Goal: Transaction & Acquisition: Purchase product/service

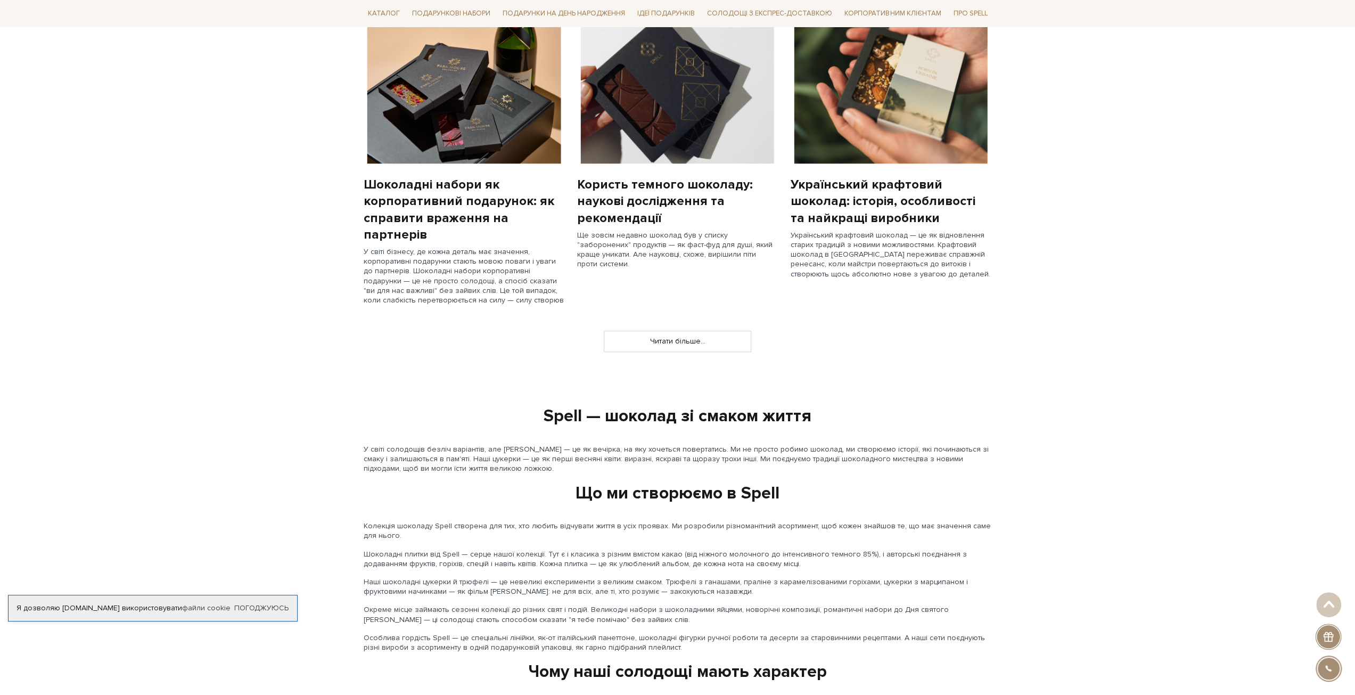
scroll to position [852, 0]
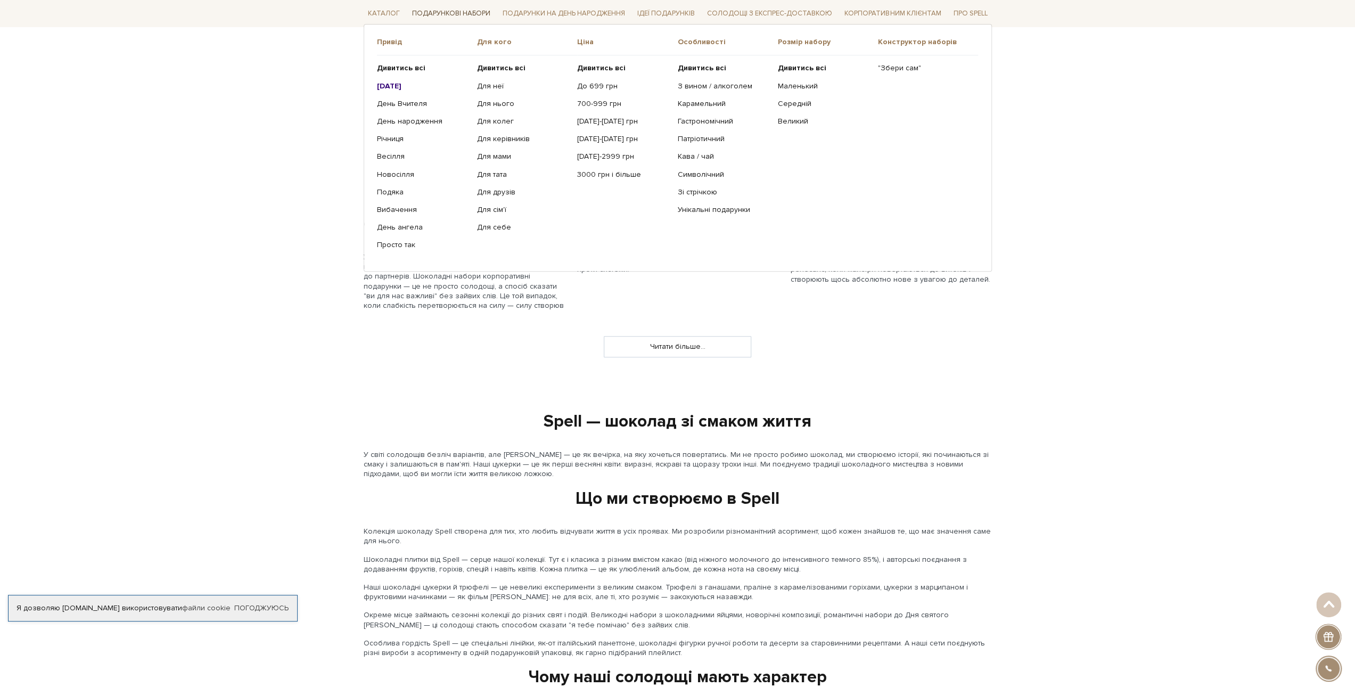
click at [443, 9] on link "Подарункові набори" at bounding box center [451, 13] width 87 height 16
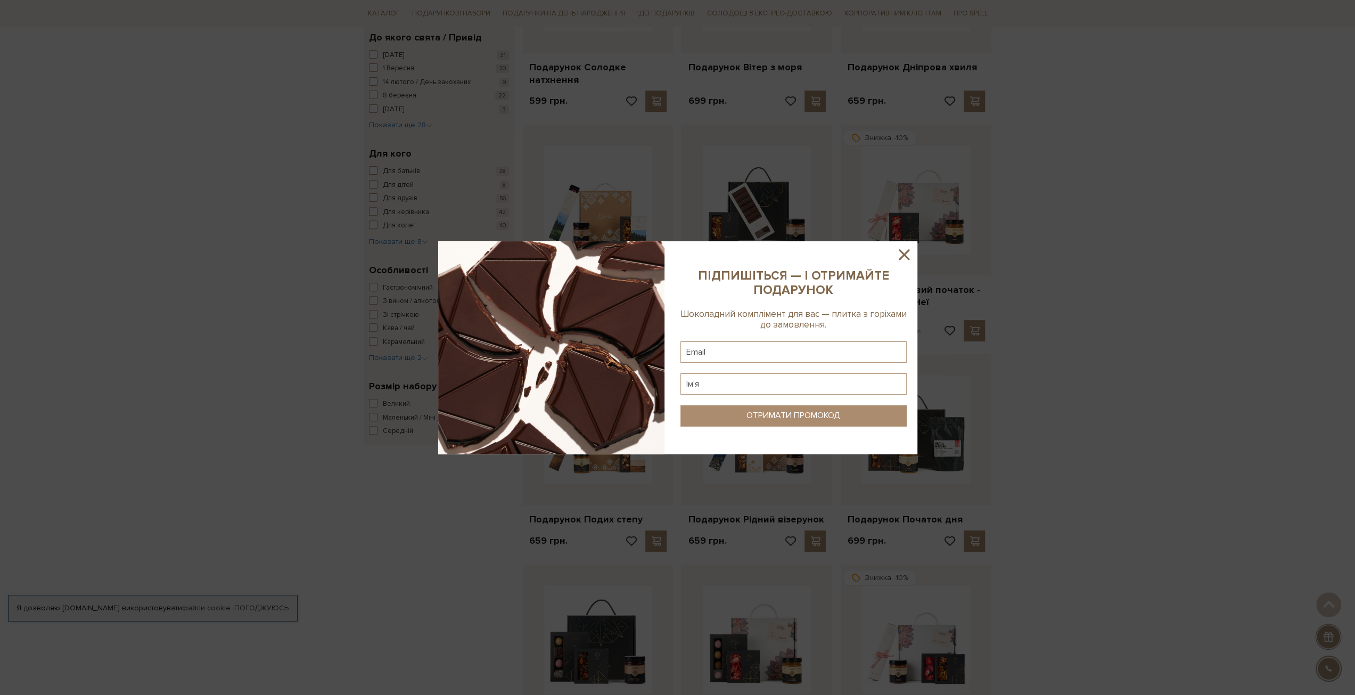
scroll to position [319, 0]
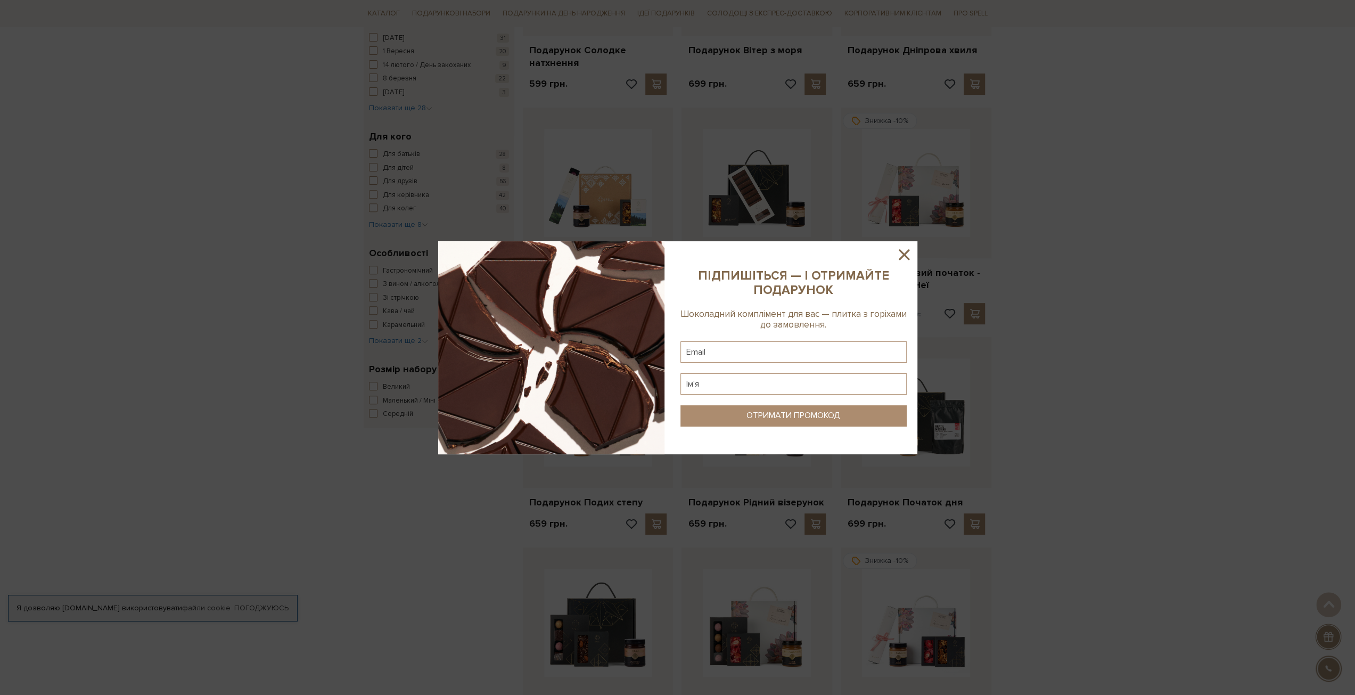
click at [908, 251] on icon at bounding box center [904, 254] width 18 height 18
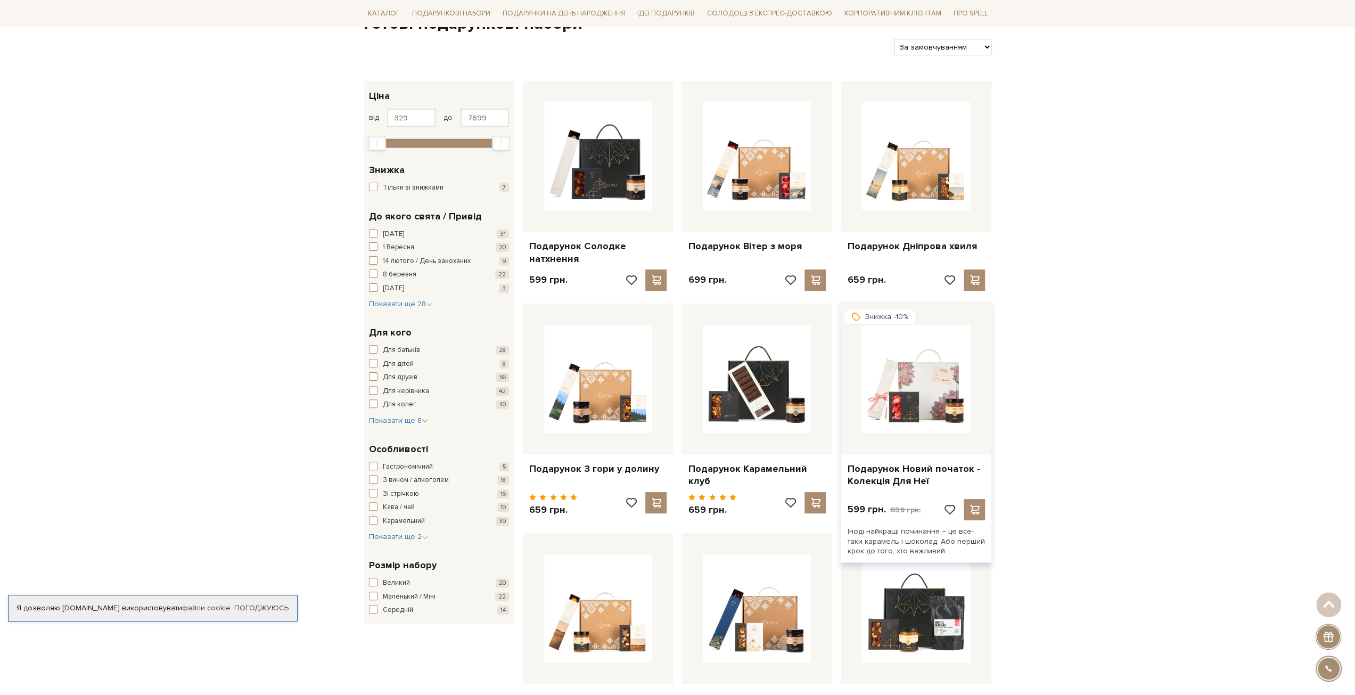
scroll to position [106, 0]
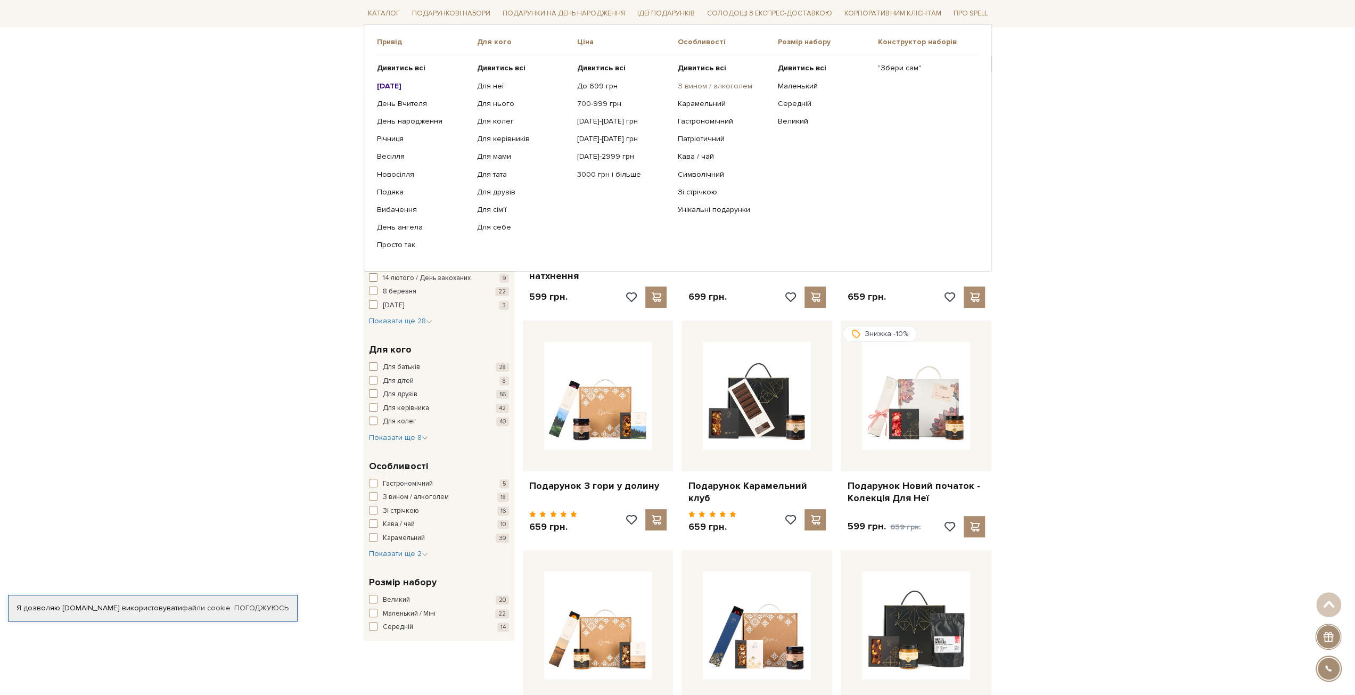
click at [692, 82] on link "З вином / алкоголем" at bounding box center [723, 86] width 92 height 10
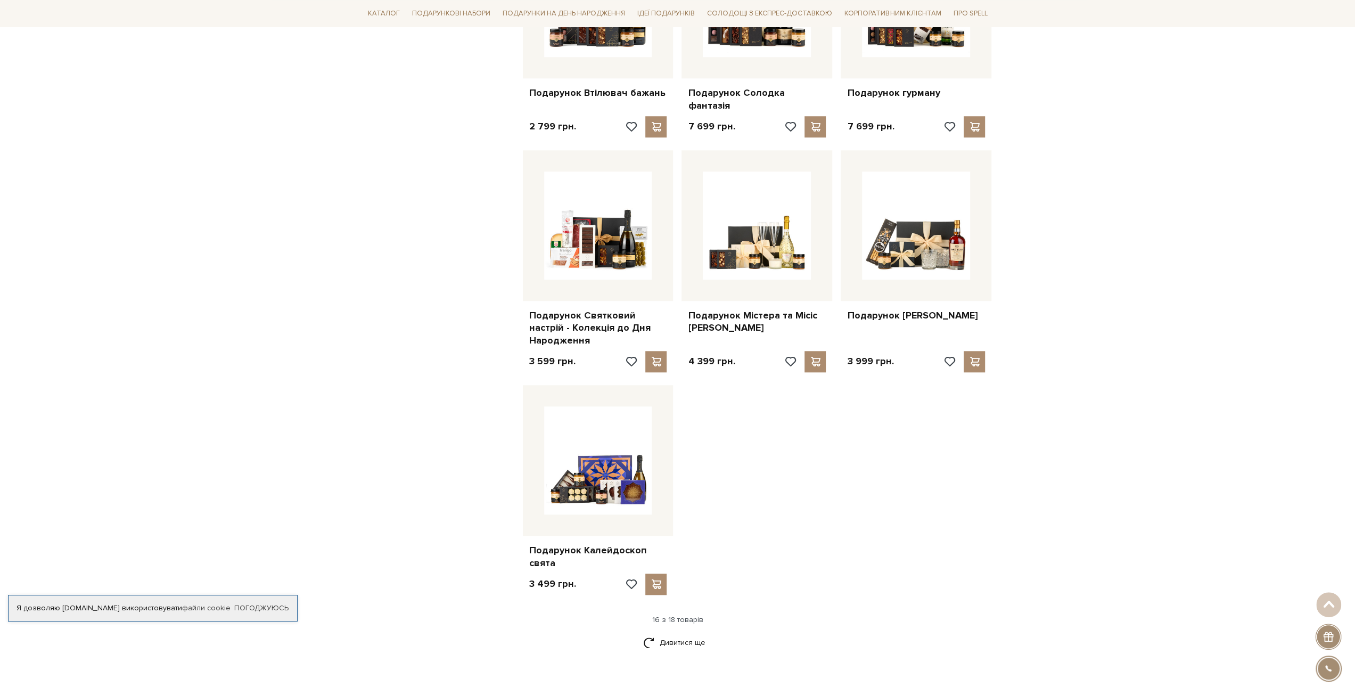
scroll to position [958, 0]
